Goal: Check status: Check status

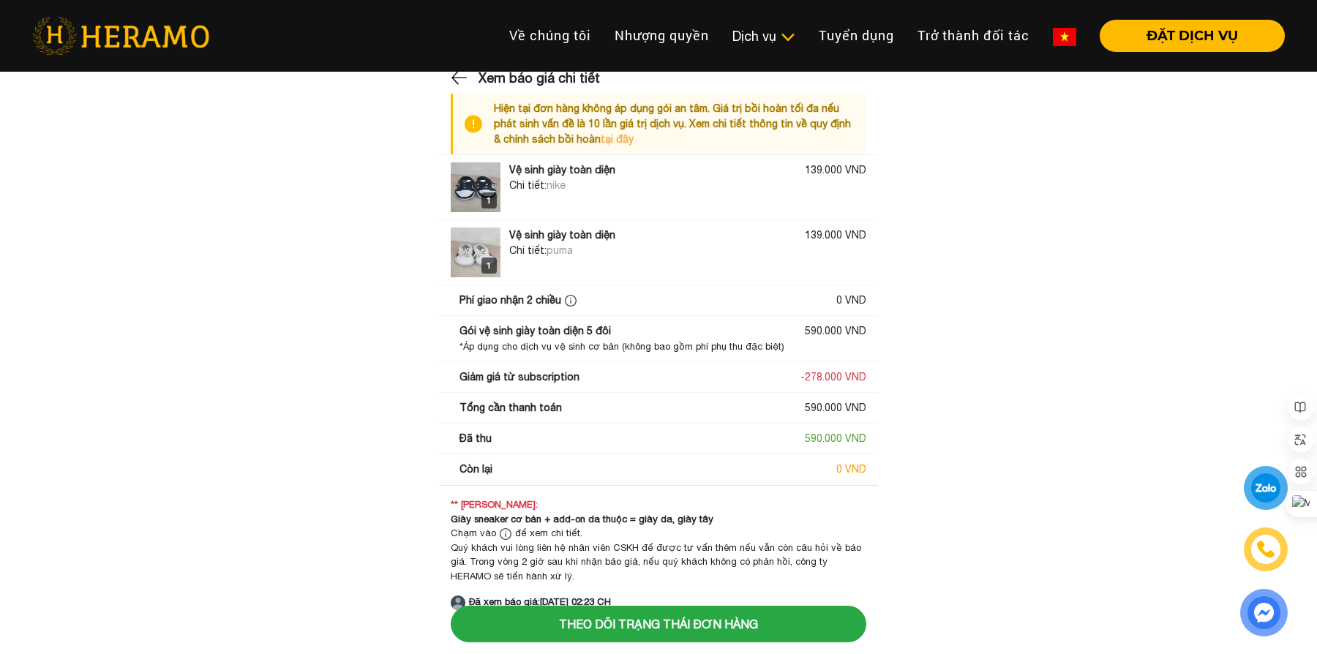
scroll to position [18, 0]
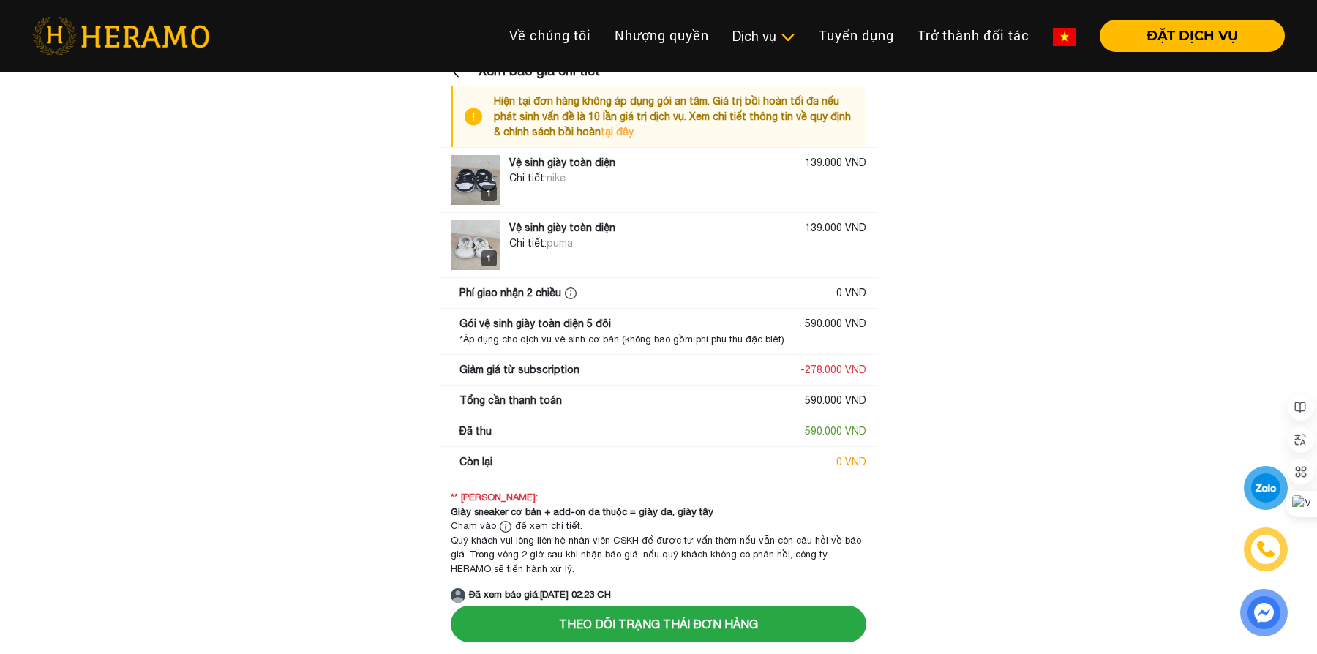
click at [1009, 359] on main "Xem báo giá chi tiết Hiện tại đơn hàng không áp dụng gói an tâm. Giá trị bồi ho…" at bounding box center [658, 332] width 1317 height 542
drag, startPoint x: 806, startPoint y: 434, endPoint x: 882, endPoint y: 434, distance: 76.1
click at [882, 434] on main "Xem báo giá chi tiết Hiện tại đơn hàng không áp dụng gói an tâm. Giá trị bồi ho…" at bounding box center [658, 332] width 1317 height 542
drag, startPoint x: 786, startPoint y: 151, endPoint x: 913, endPoint y: 157, distance: 127.4
click at [913, 157] on main "Xem báo giá chi tiết Hiện tại đơn hàng không áp dụng gói an tâm. Giá trị bồi ho…" at bounding box center [658, 332] width 1317 height 542
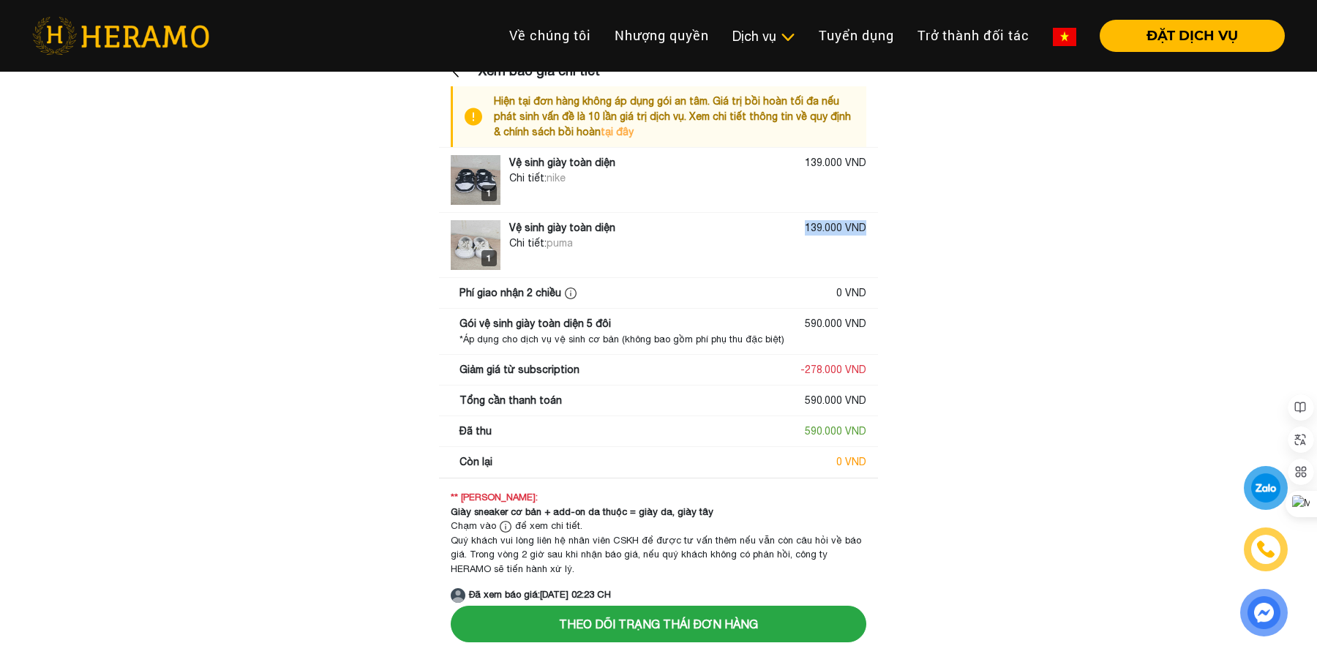
drag, startPoint x: 806, startPoint y: 225, endPoint x: 882, endPoint y: 228, distance: 76.1
click at [882, 228] on main "Xem báo giá chi tiết Hiện tại đơn hàng không áp dụng gói an tâm. Giá trị bồi ho…" at bounding box center [658, 332] width 1317 height 542
click at [816, 429] on div "590.000 VND" at bounding box center [835, 431] width 61 height 15
drag, startPoint x: 805, startPoint y: 434, endPoint x: 894, endPoint y: 432, distance: 89.3
click at [894, 432] on main "Xem báo giá chi tiết Hiện tại đơn hàng không áp dụng gói an tâm. Giá trị bồi ho…" at bounding box center [658, 332] width 1317 height 542
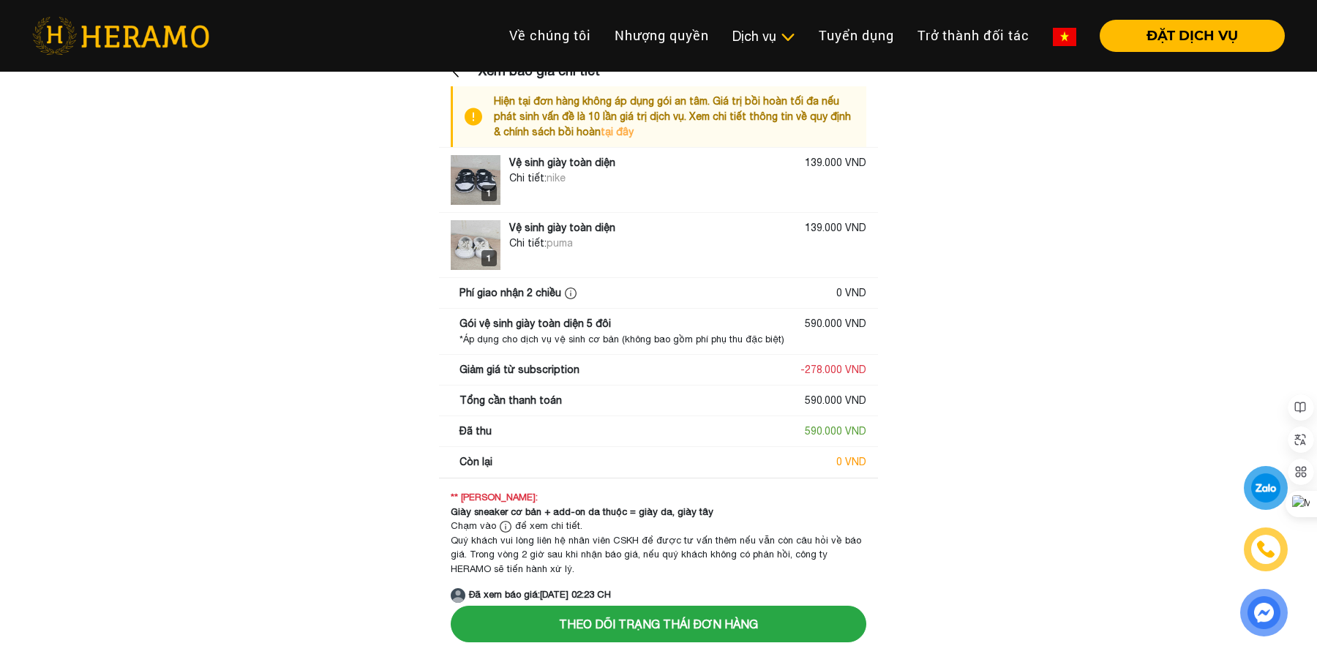
click at [811, 367] on div "- 278.000 VND" at bounding box center [833, 369] width 66 height 15
drag, startPoint x: 792, startPoint y: 371, endPoint x: 897, endPoint y: 371, distance: 105.4
click at [897, 371] on main "Xem báo giá chi tiết Hiện tại đơn hàng không áp dụng gói an tâm. Giá trị bồi ho…" at bounding box center [658, 332] width 1317 height 542
click at [898, 371] on main "Xem báo giá chi tiết Hiện tại đơn hàng không áp dụng gói an tâm. Giá trị bồi ho…" at bounding box center [658, 332] width 1317 height 542
drag, startPoint x: 833, startPoint y: 294, endPoint x: 874, endPoint y: 296, distance: 41.7
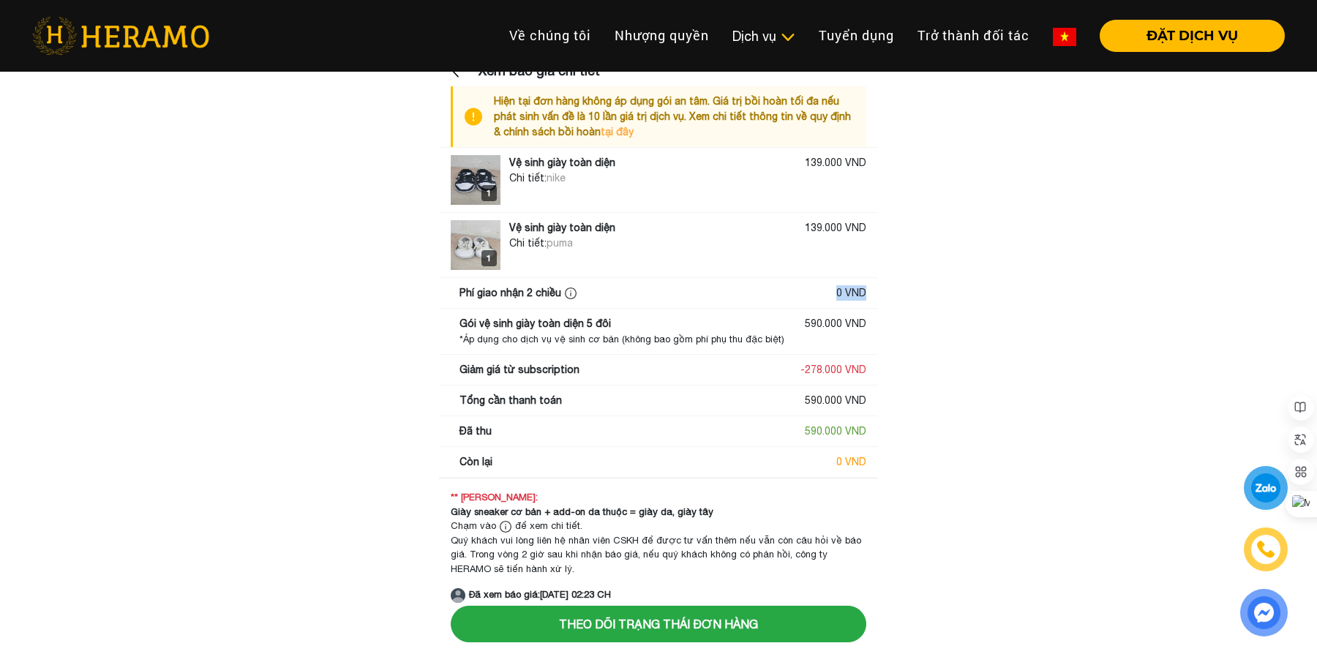
click at [874, 296] on div "Phí giao nhận 2 chiều 0 VND" at bounding box center [658, 293] width 439 height 30
click at [950, 268] on main "Xem báo giá chi tiết Hiện tại đơn hàng không áp dụng gói an tâm. Giá trị bồi ho…" at bounding box center [658, 332] width 1317 height 542
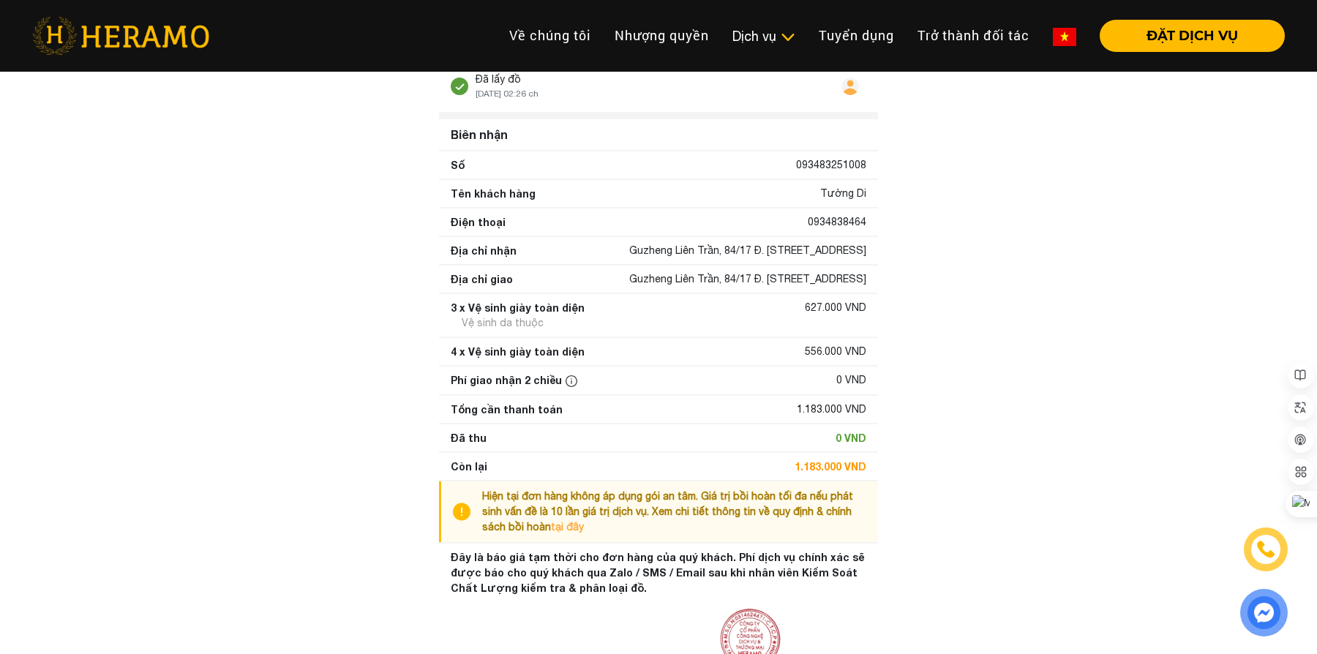
scroll to position [57, 0]
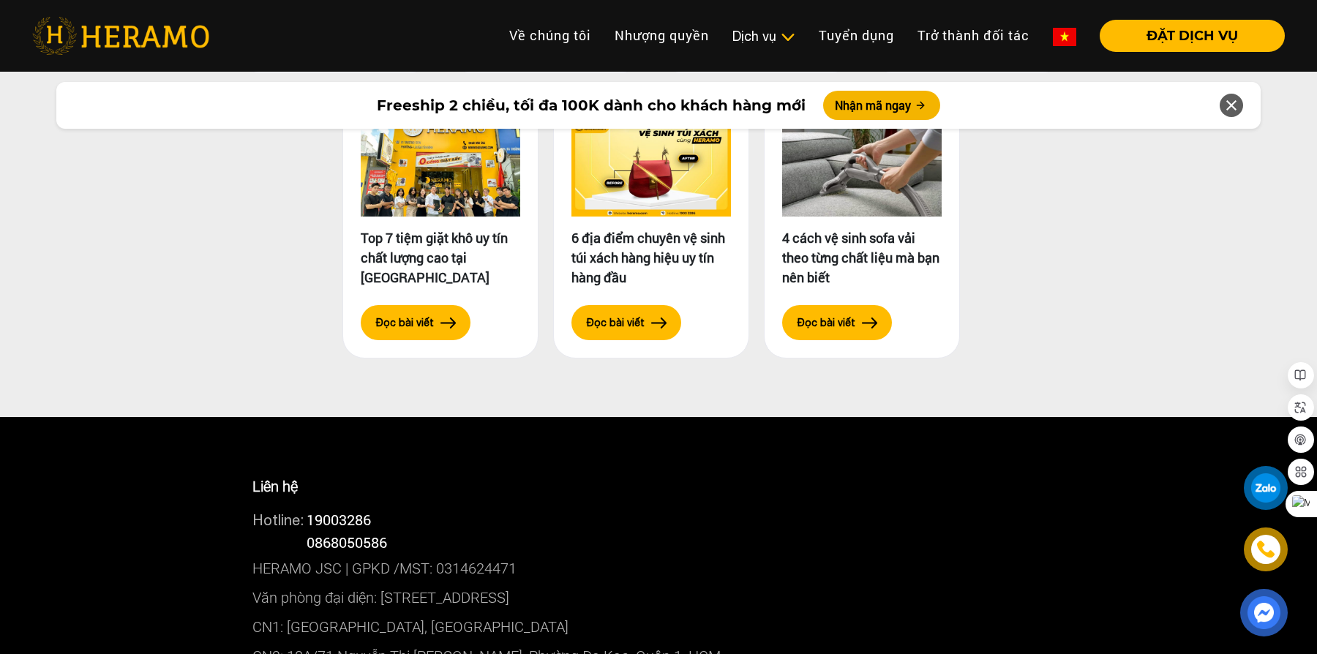
scroll to position [7397, 0]
